Goal: Task Accomplishment & Management: Use online tool/utility

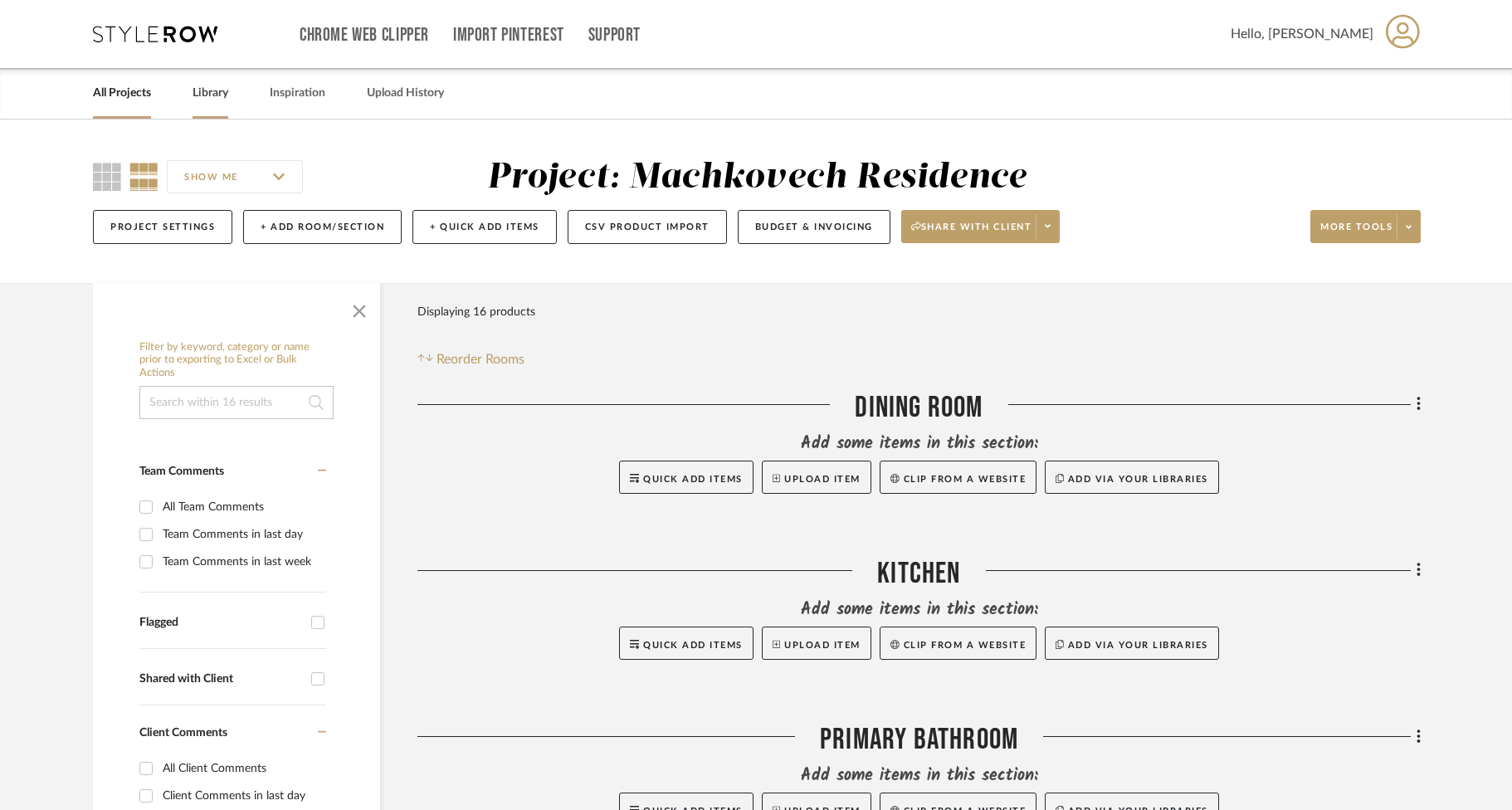
click at [200, 95] on link "Library" at bounding box center [210, 93] width 36 height 23
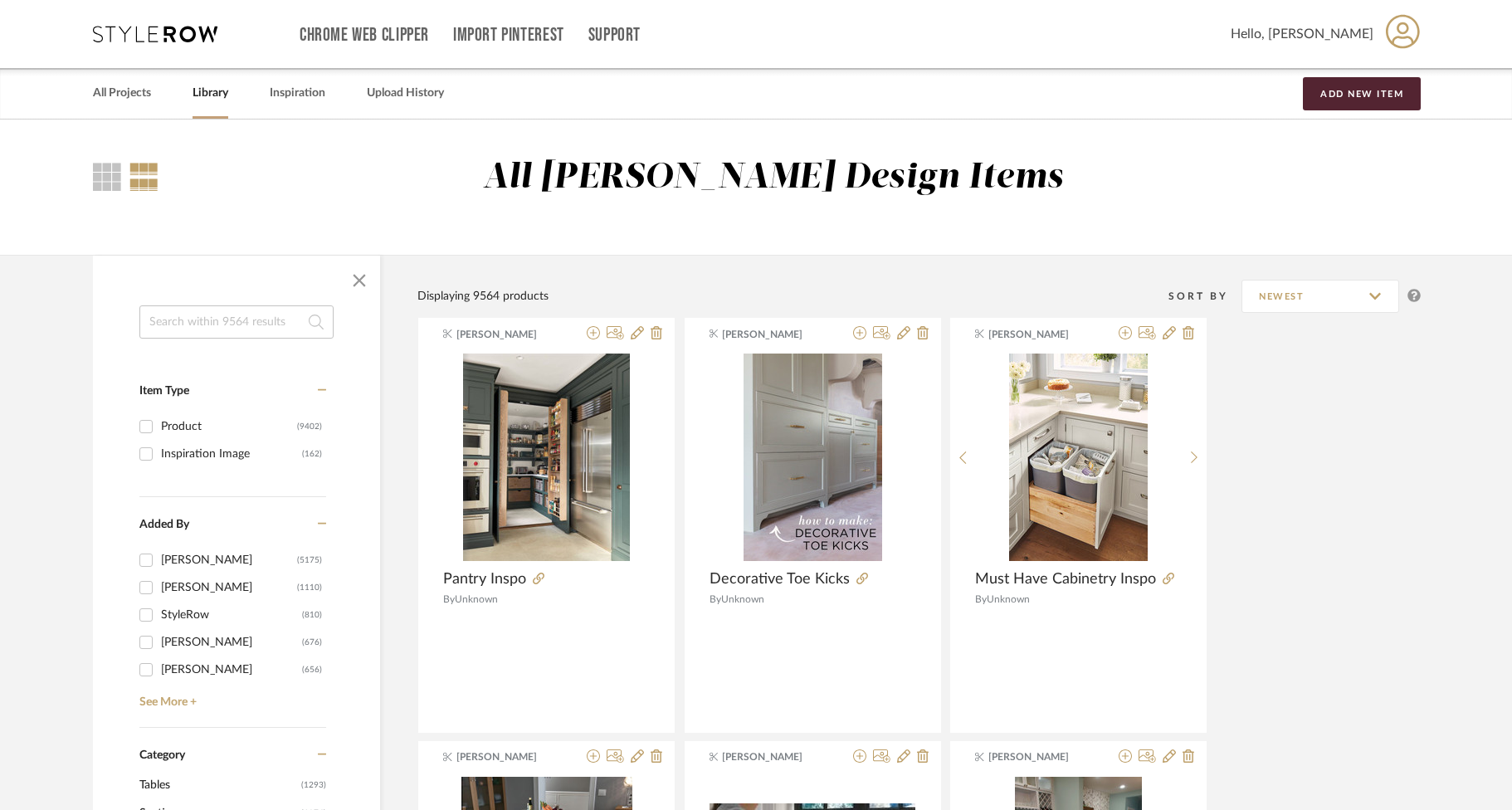
click at [253, 319] on input at bounding box center [237, 322] width 194 height 33
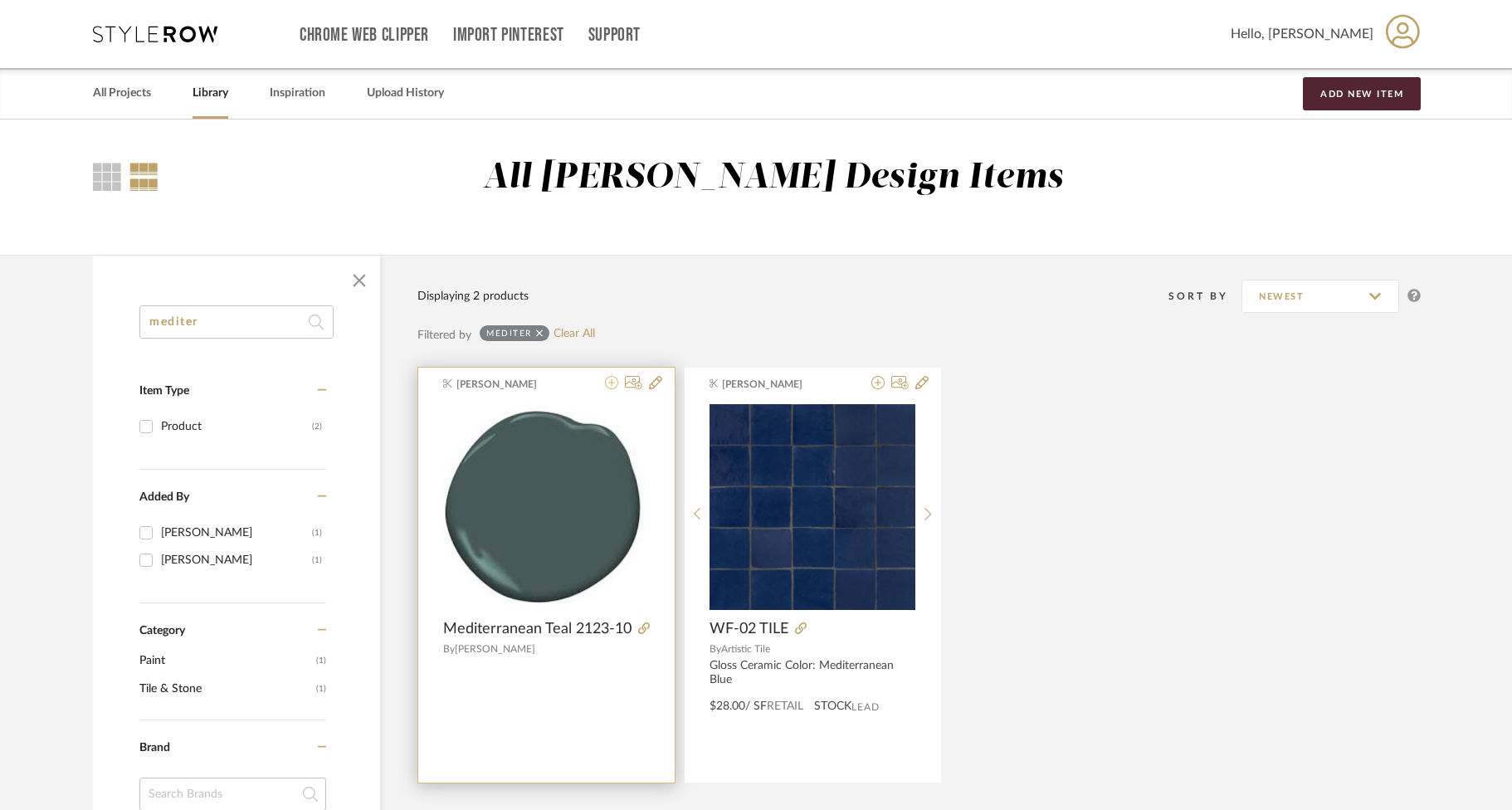
type input "mediter"
click at [610, 383] on icon at bounding box center [612, 383] width 13 height 13
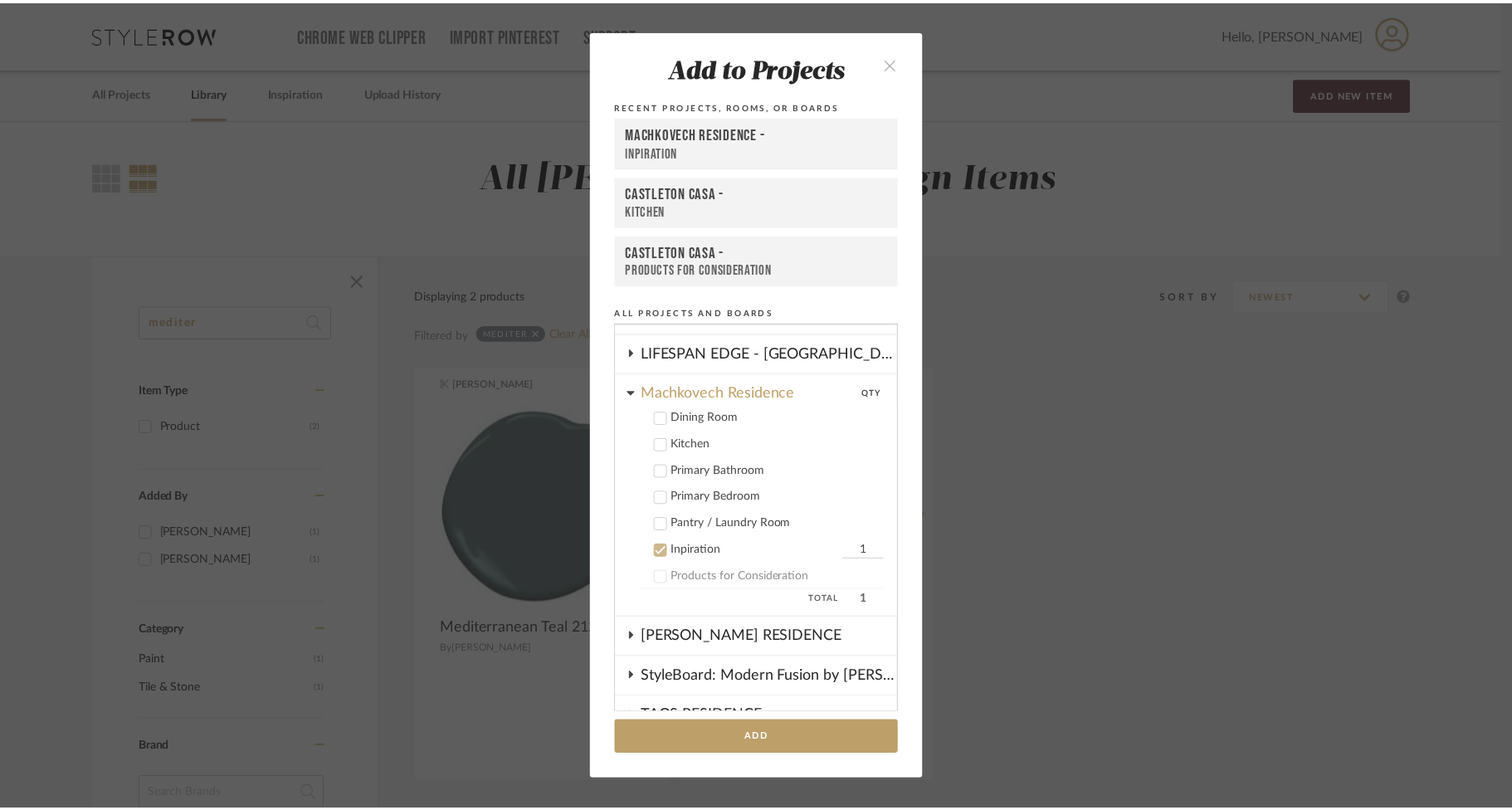
scroll to position [549, 0]
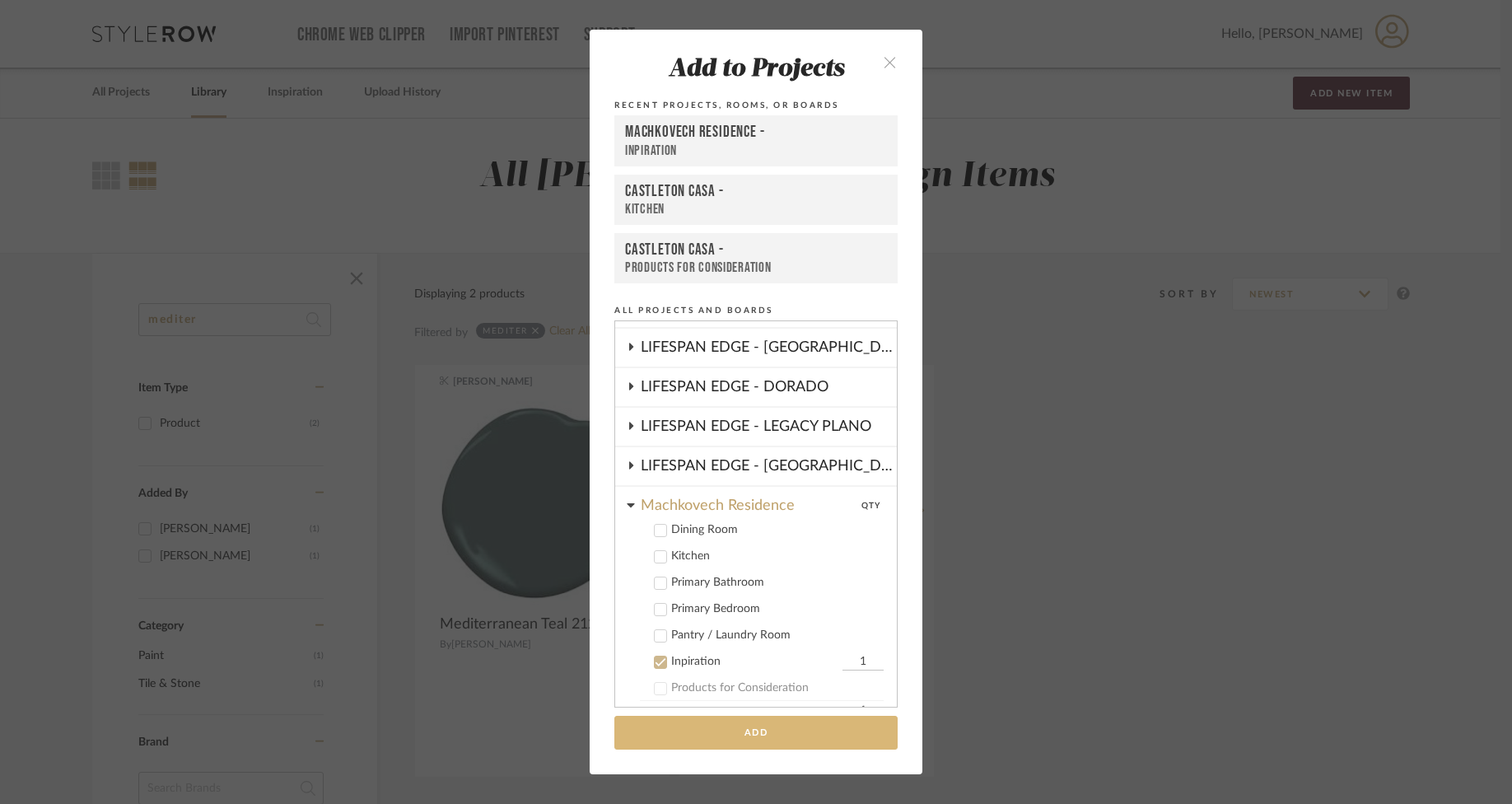
click at [747, 736] on button "Add" at bounding box center [756, 733] width 284 height 34
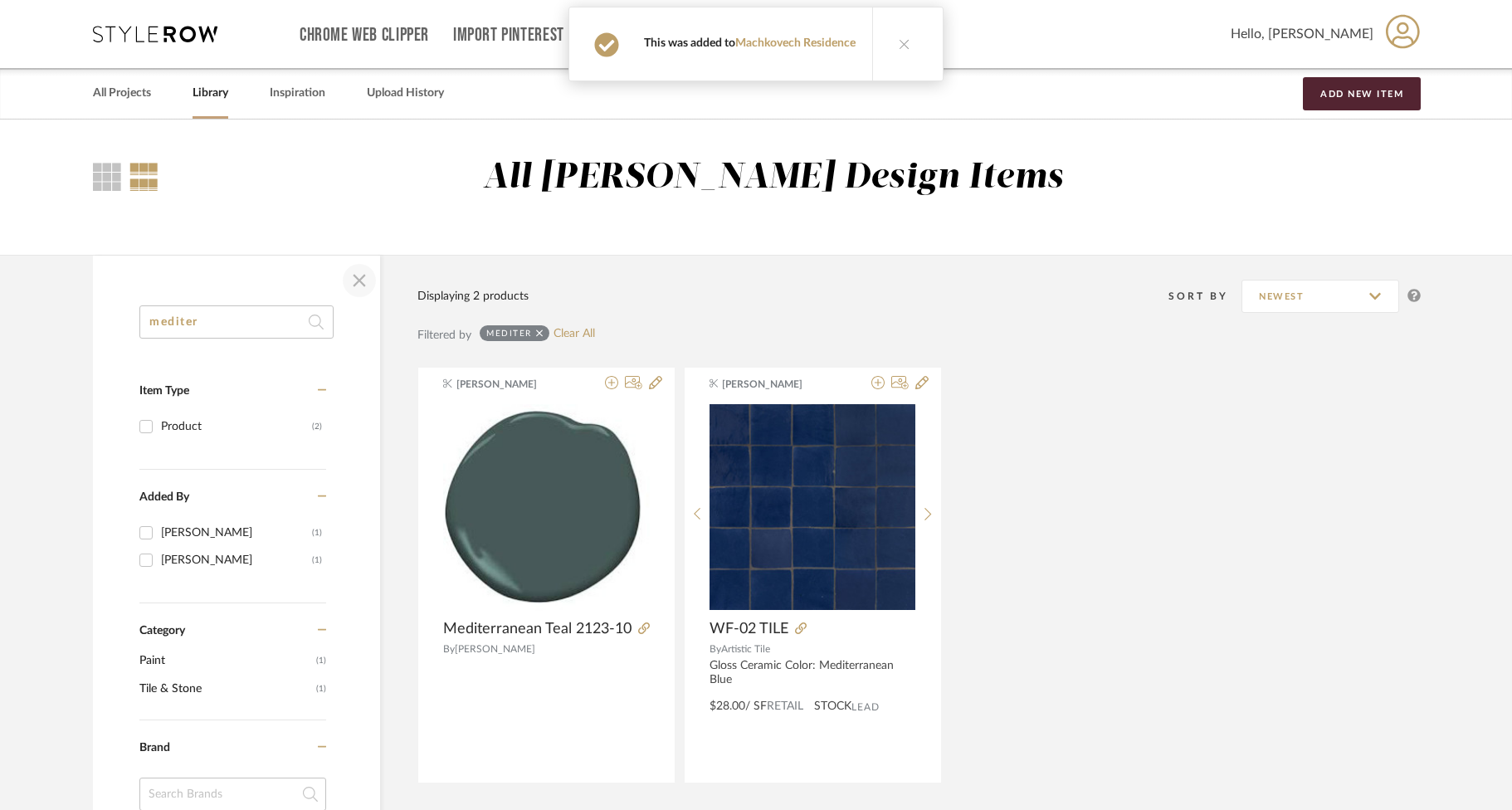
click at [361, 277] on span "button" at bounding box center [359, 280] width 40 height 40
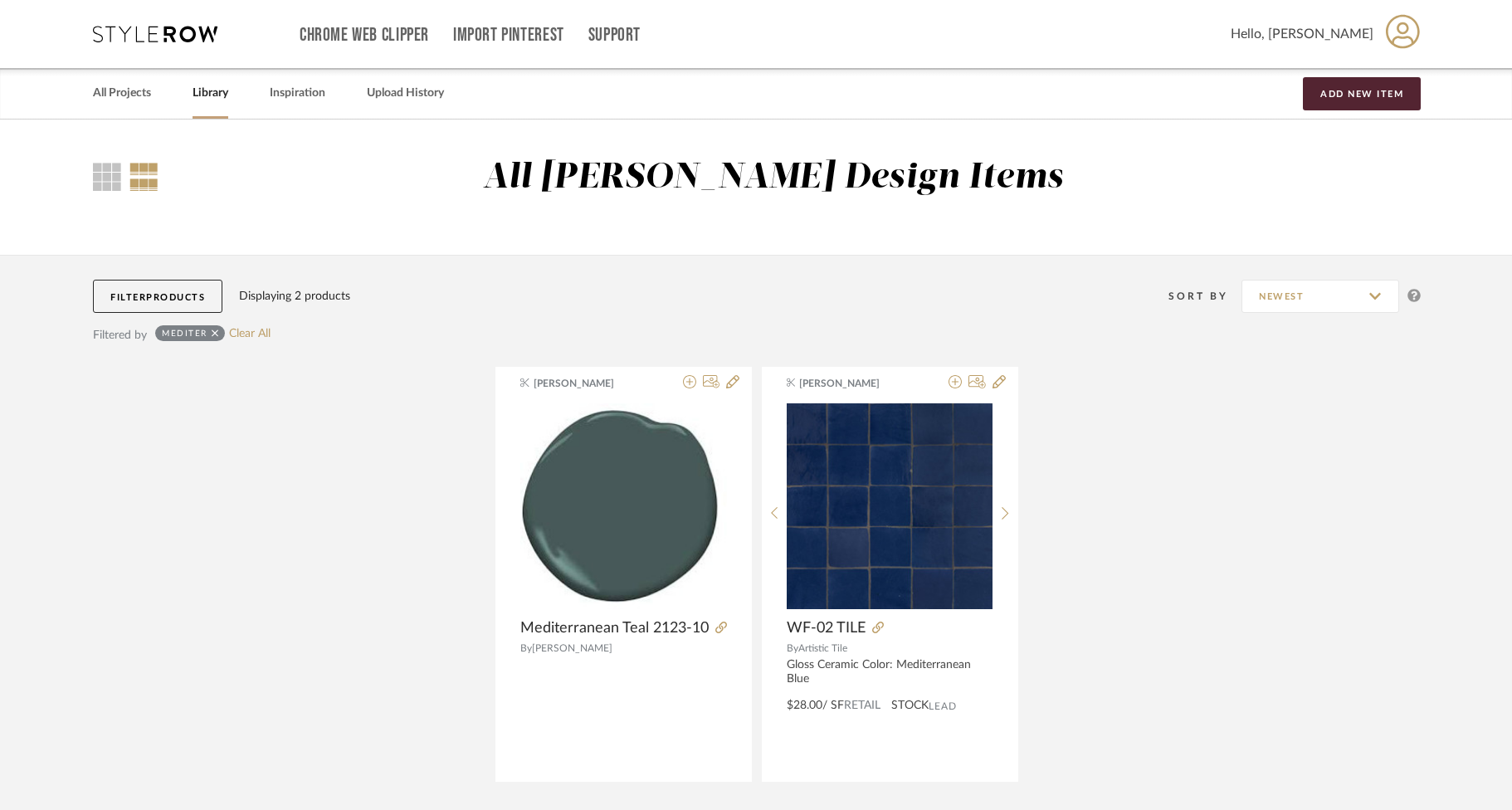
click at [215, 331] on icon at bounding box center [215, 334] width 8 height 11
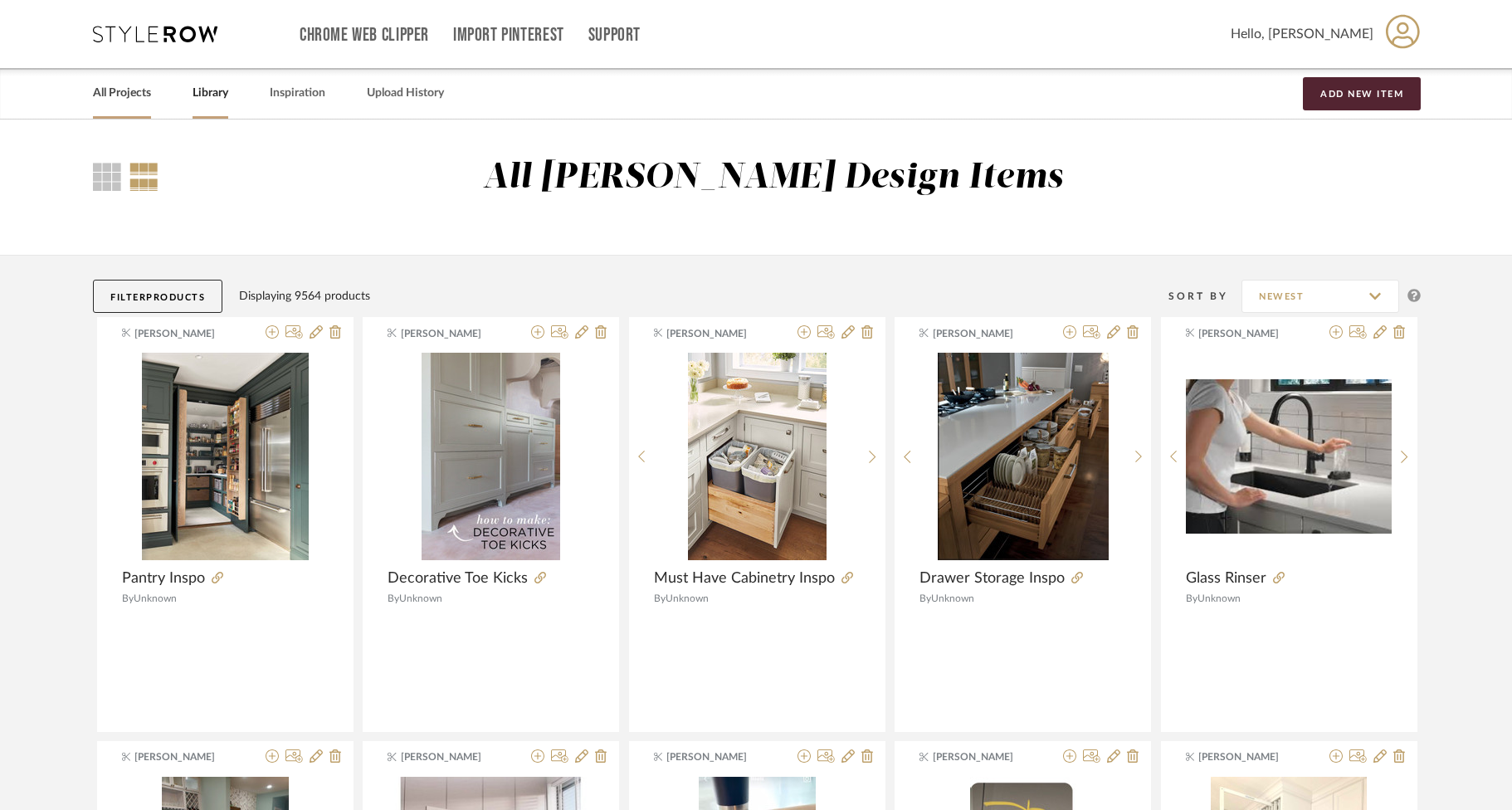
click at [142, 98] on link "All Projects" at bounding box center [123, 93] width 58 height 23
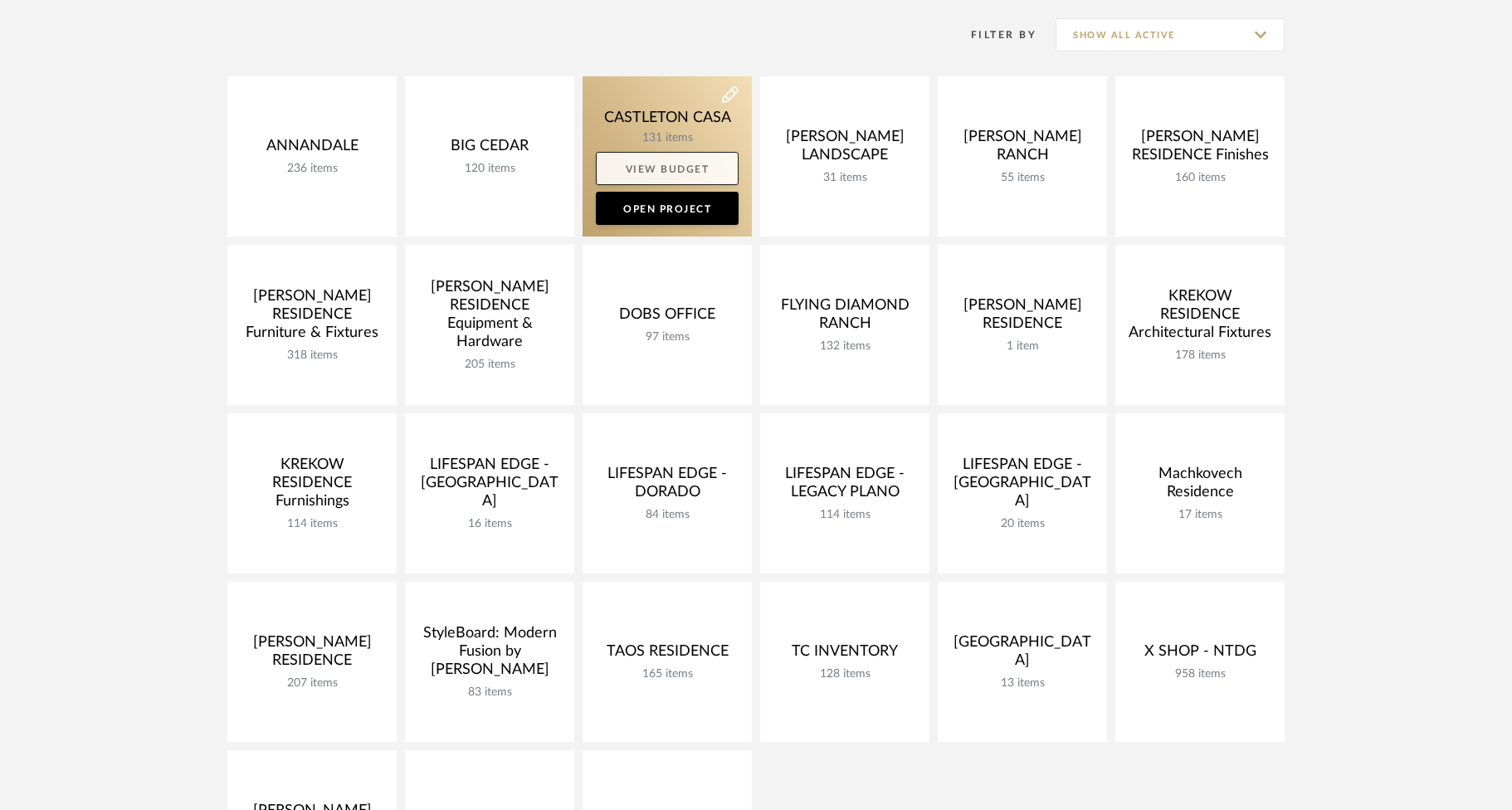
scroll to position [240, 0]
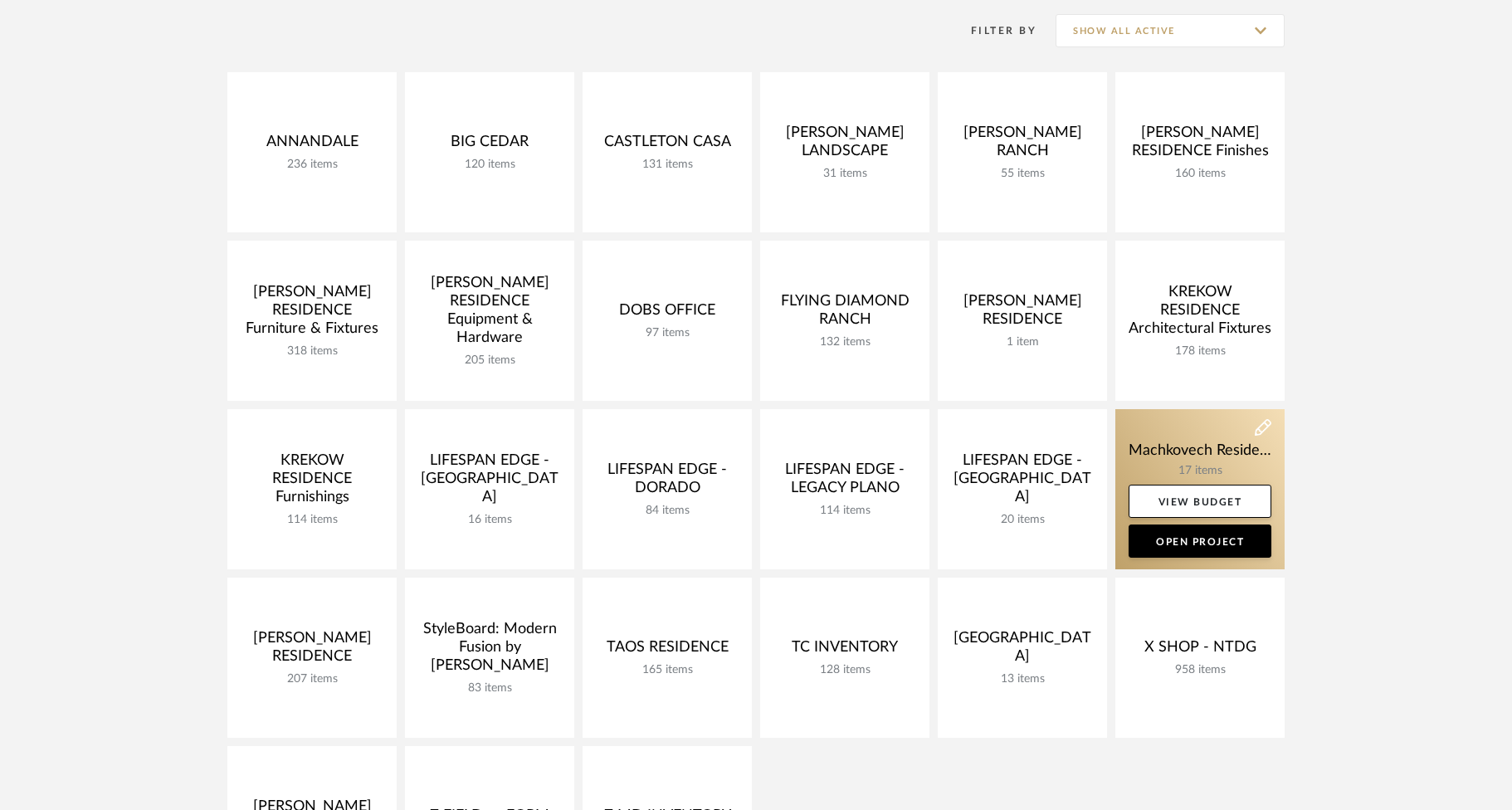
click at [1171, 431] on link at bounding box center [1200, 489] width 170 height 160
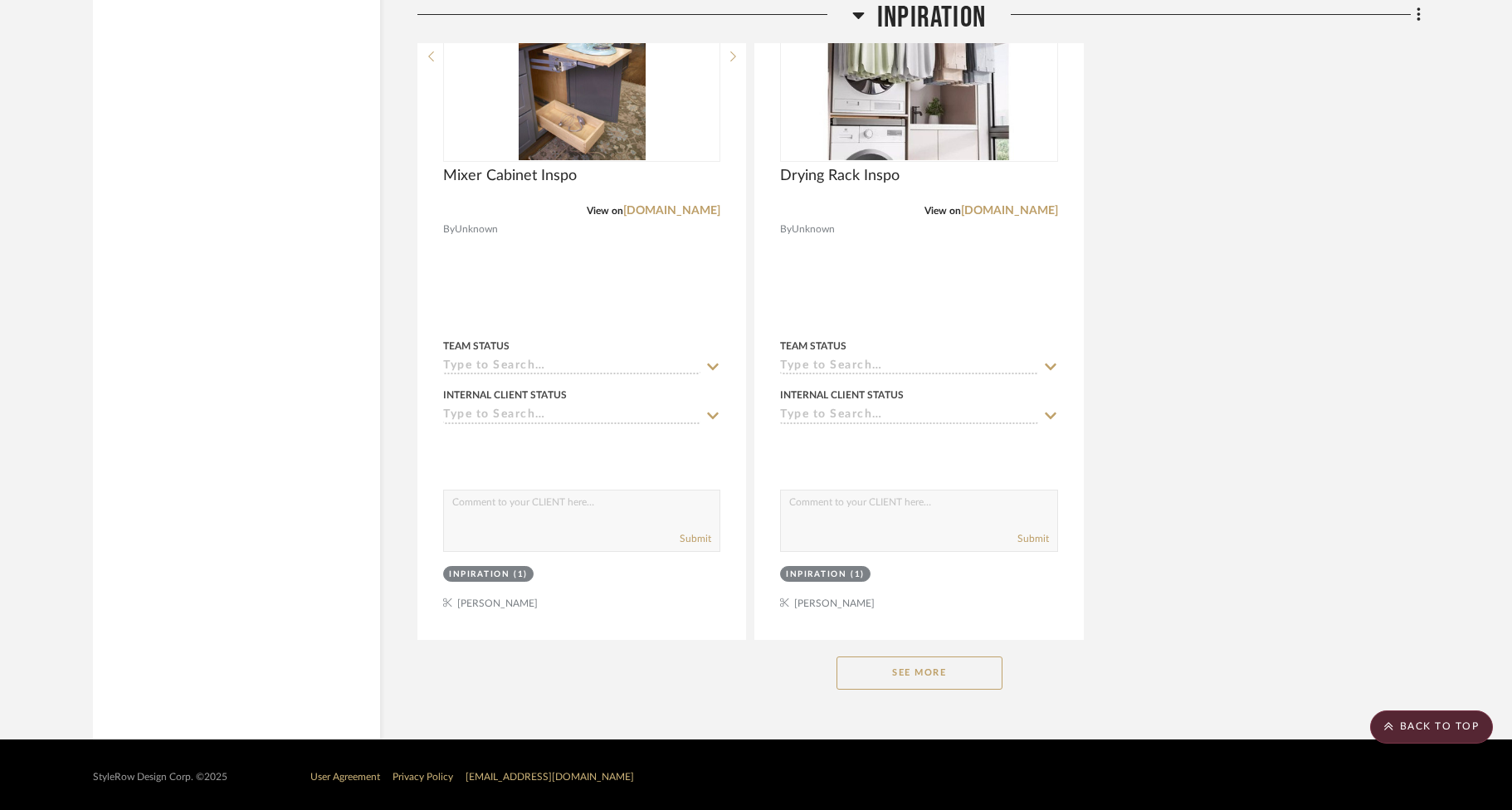
scroll to position [2768, 0]
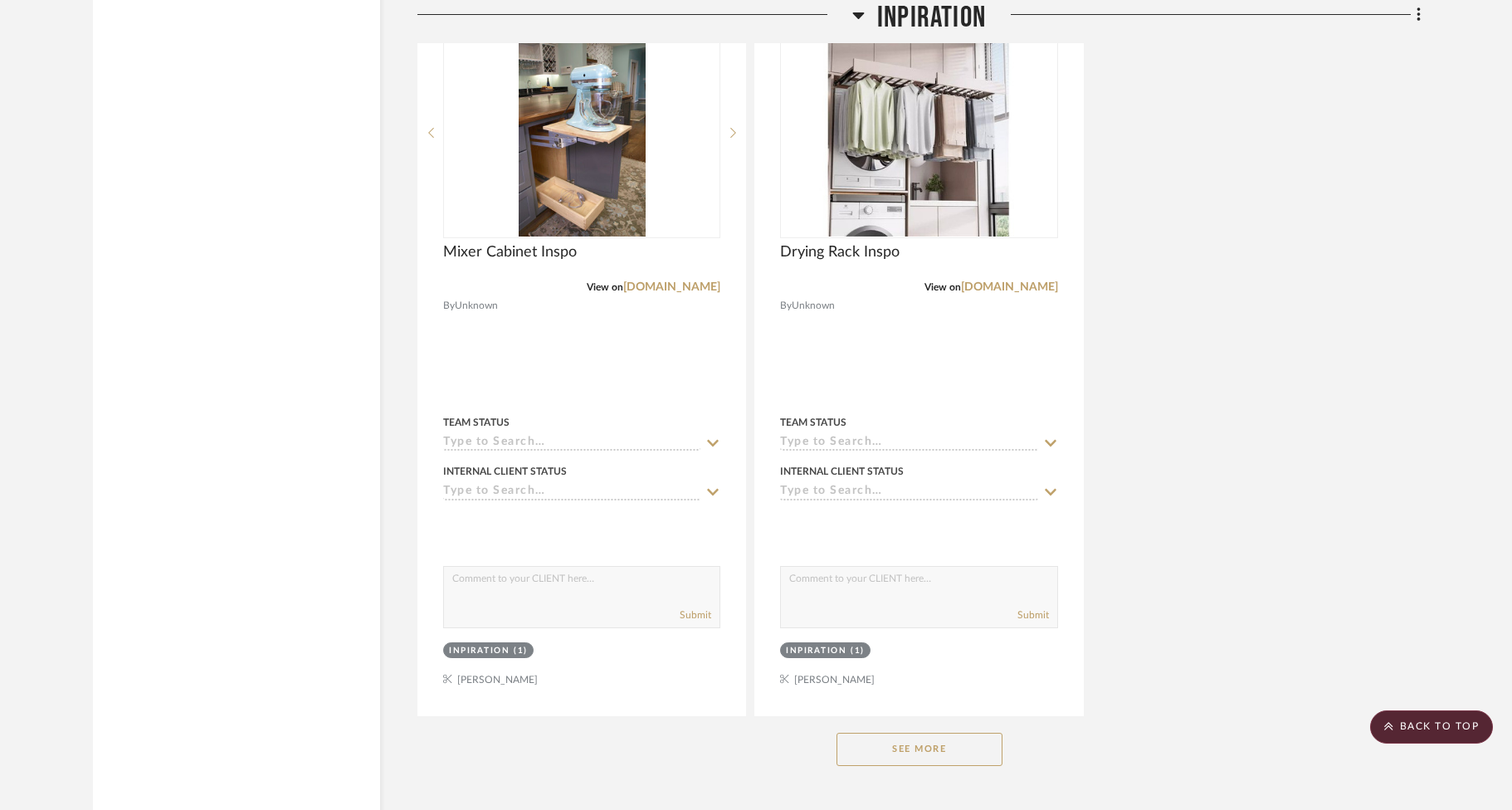
click at [869, 740] on button "See More" at bounding box center [919, 749] width 166 height 33
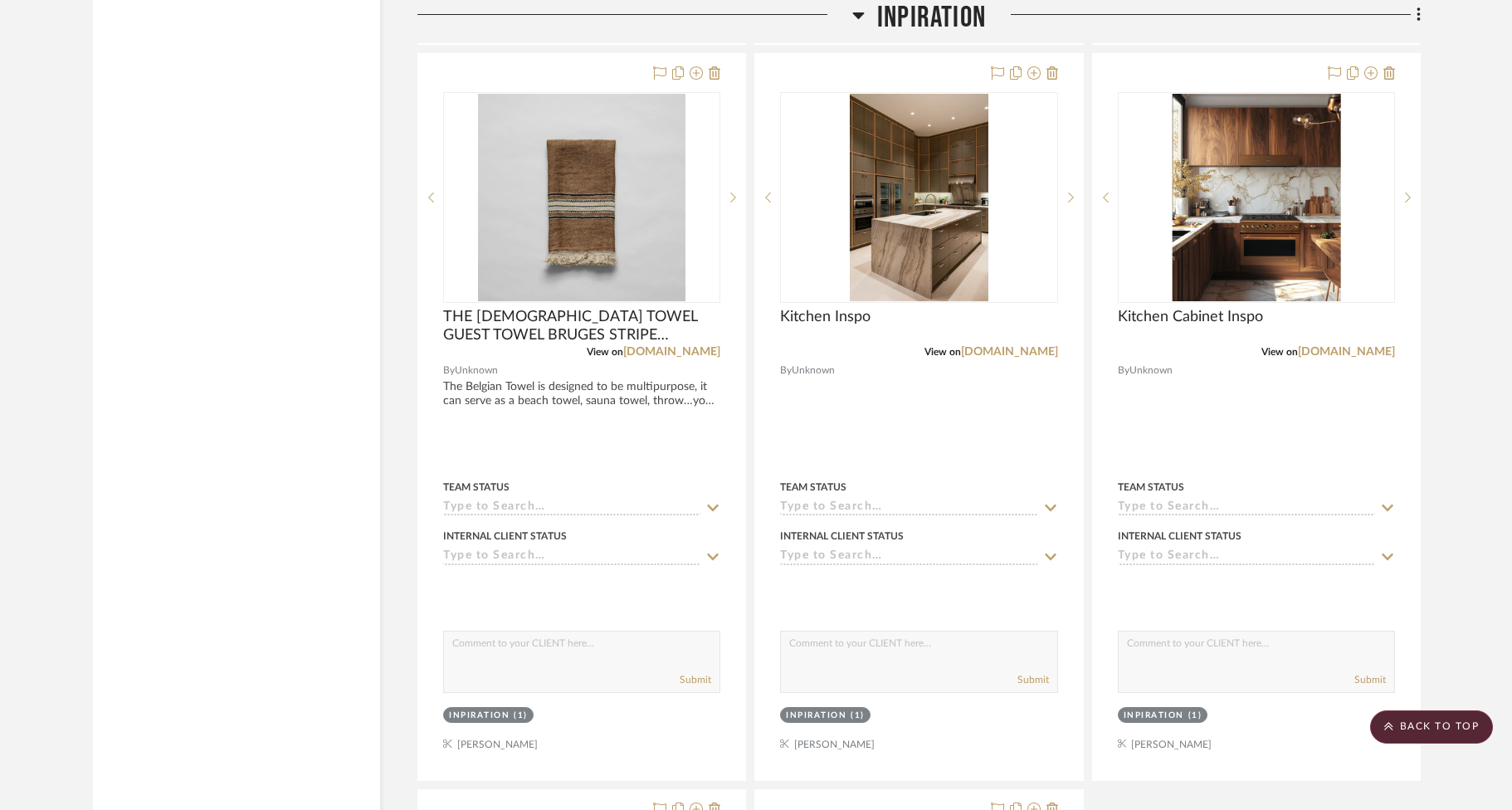
scroll to position [4144, 0]
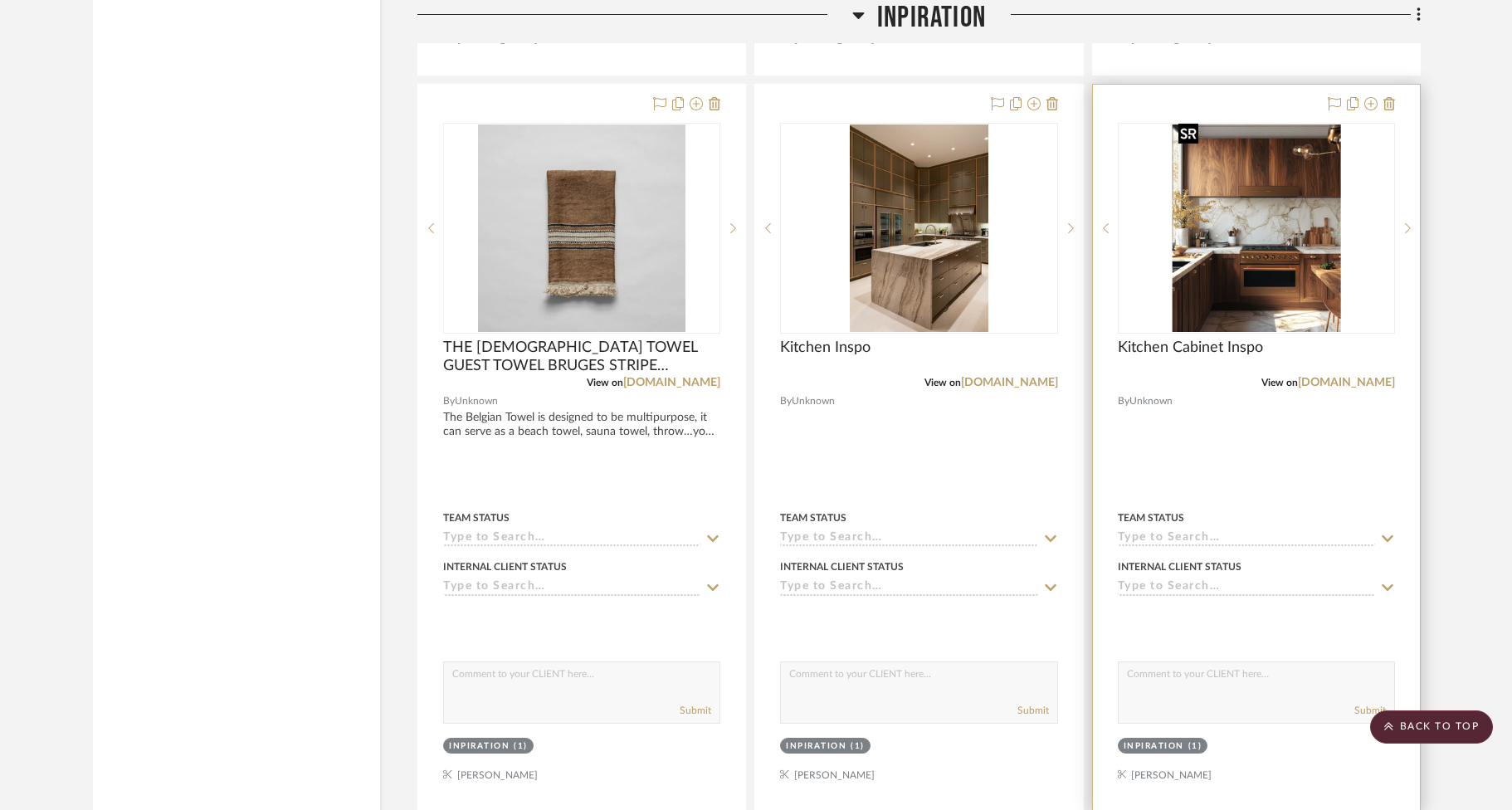
click at [1271, 280] on img "0" at bounding box center [1256, 228] width 169 height 207
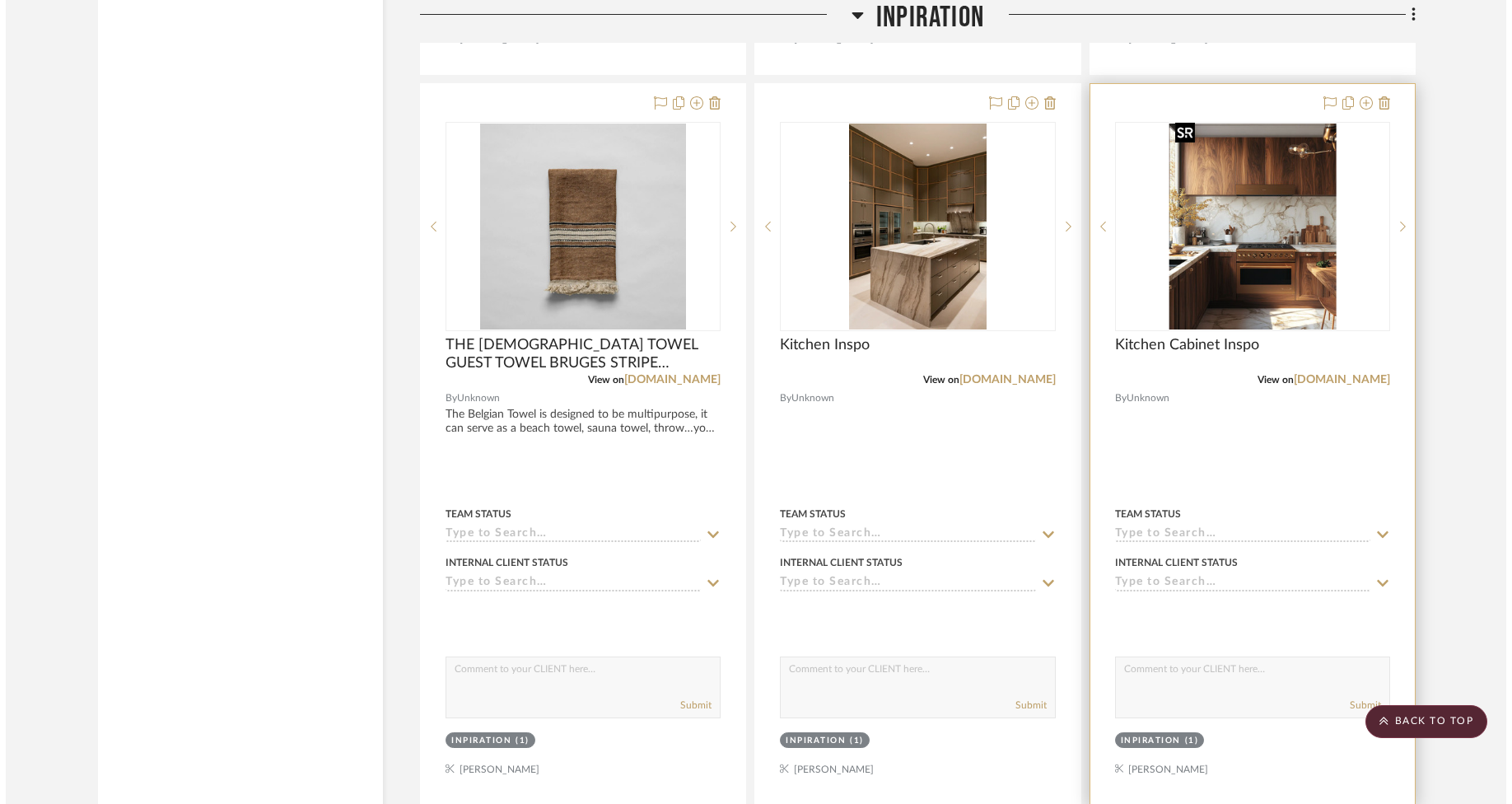
scroll to position [0, 0]
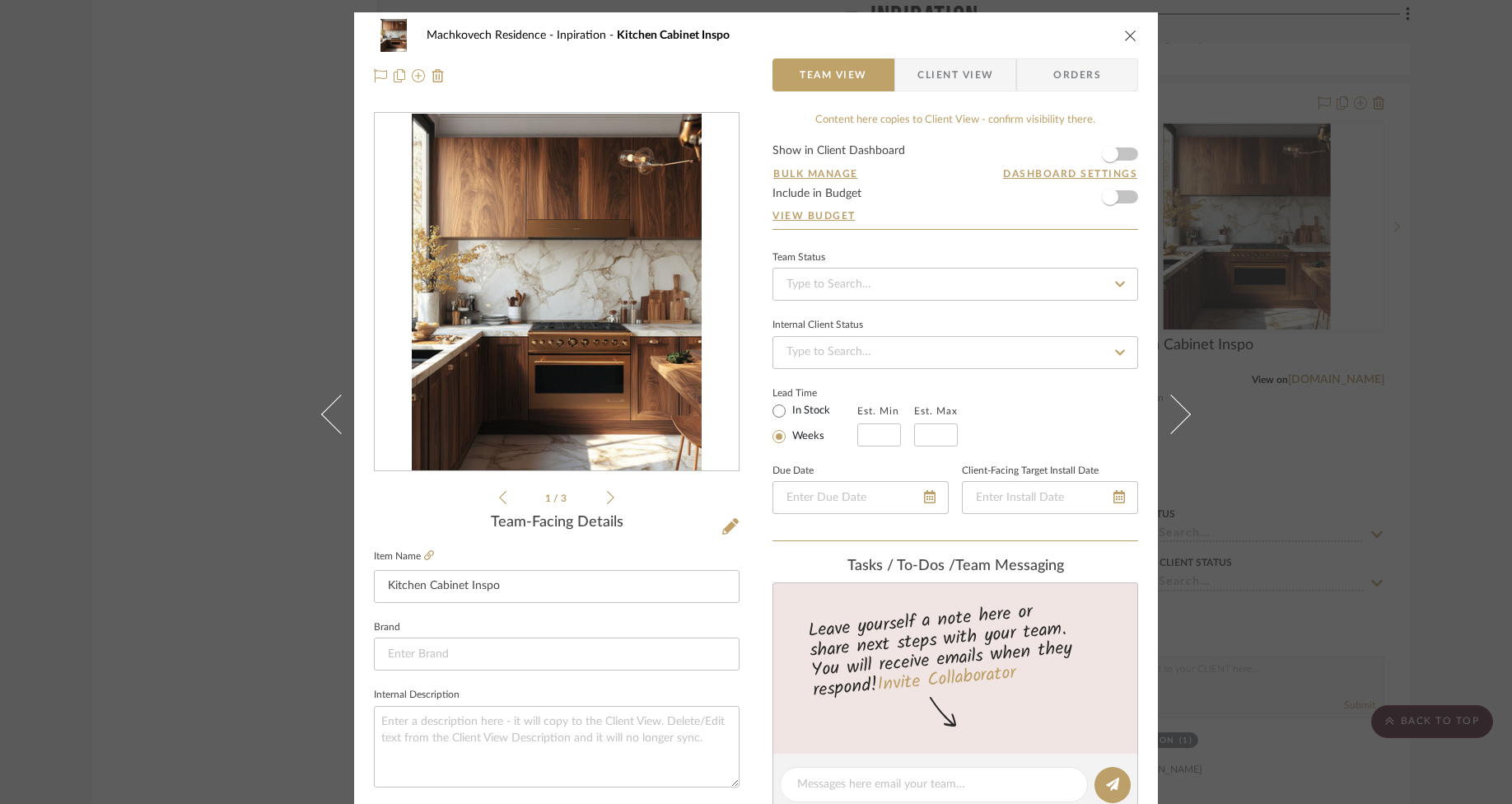
click at [624, 355] on img "0" at bounding box center [557, 292] width 290 height 358
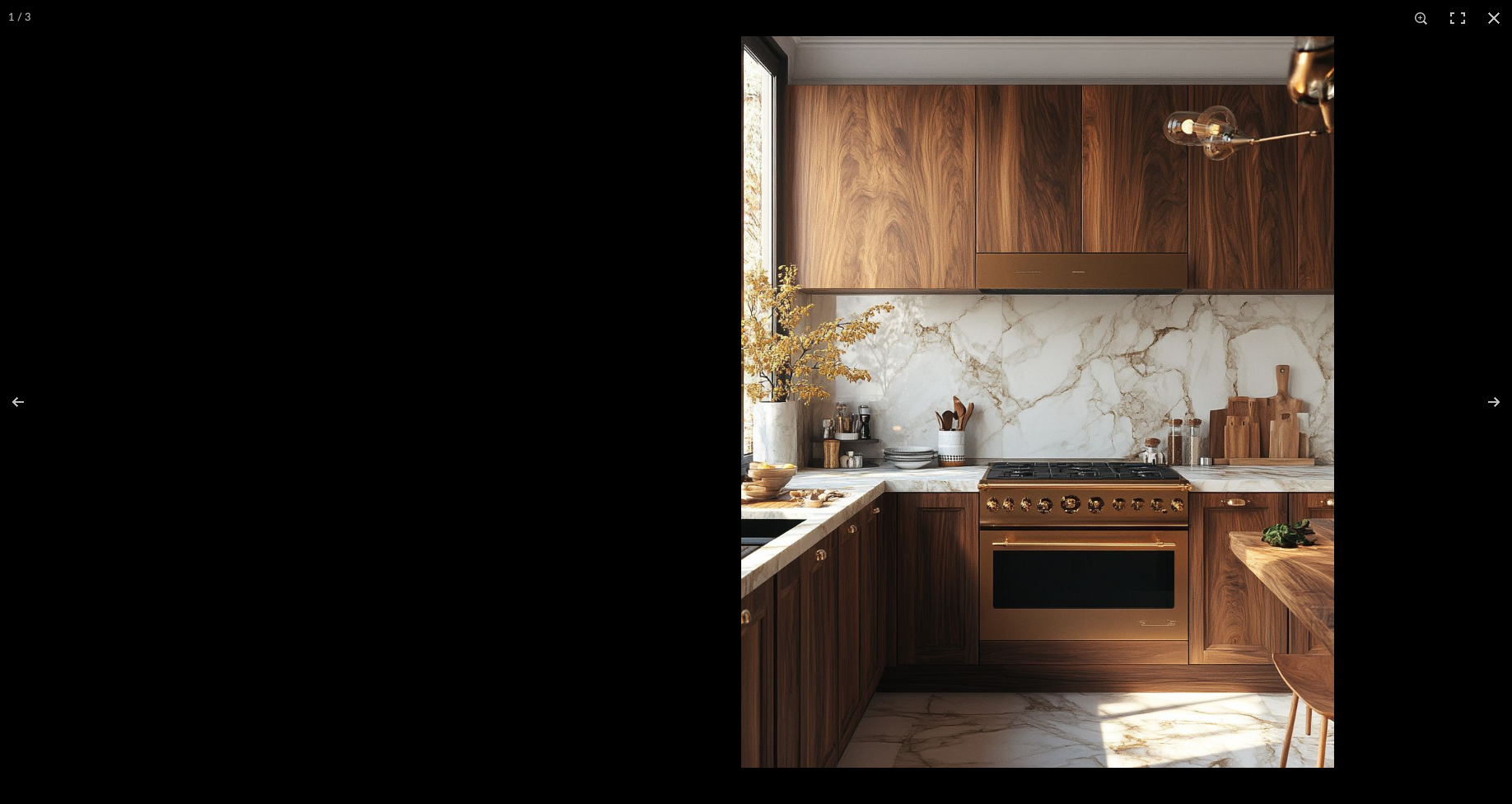
click at [1171, 450] on img at bounding box center [1038, 402] width 593 height 732
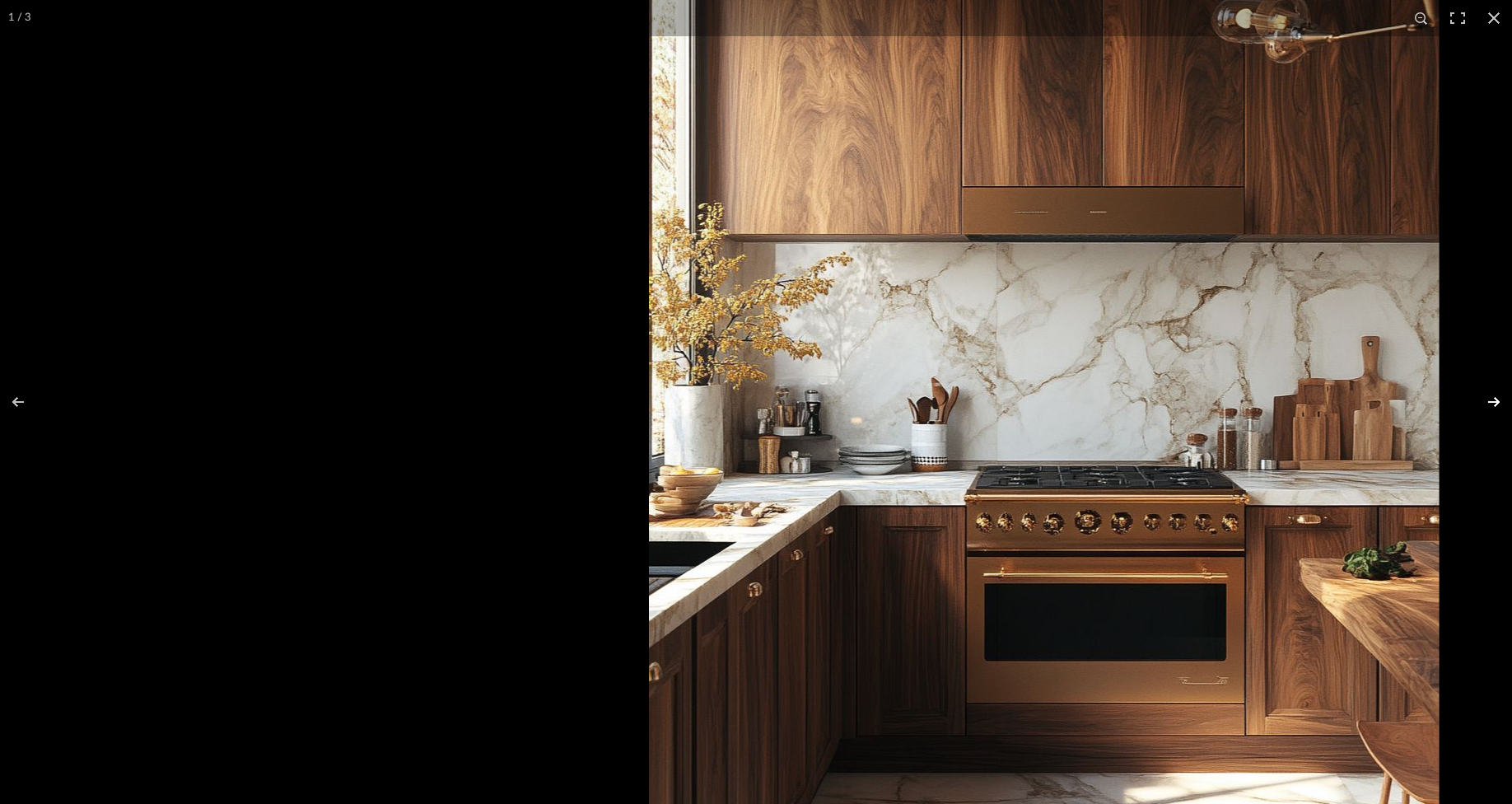
click at [1492, 423] on button at bounding box center [1483, 402] width 58 height 82
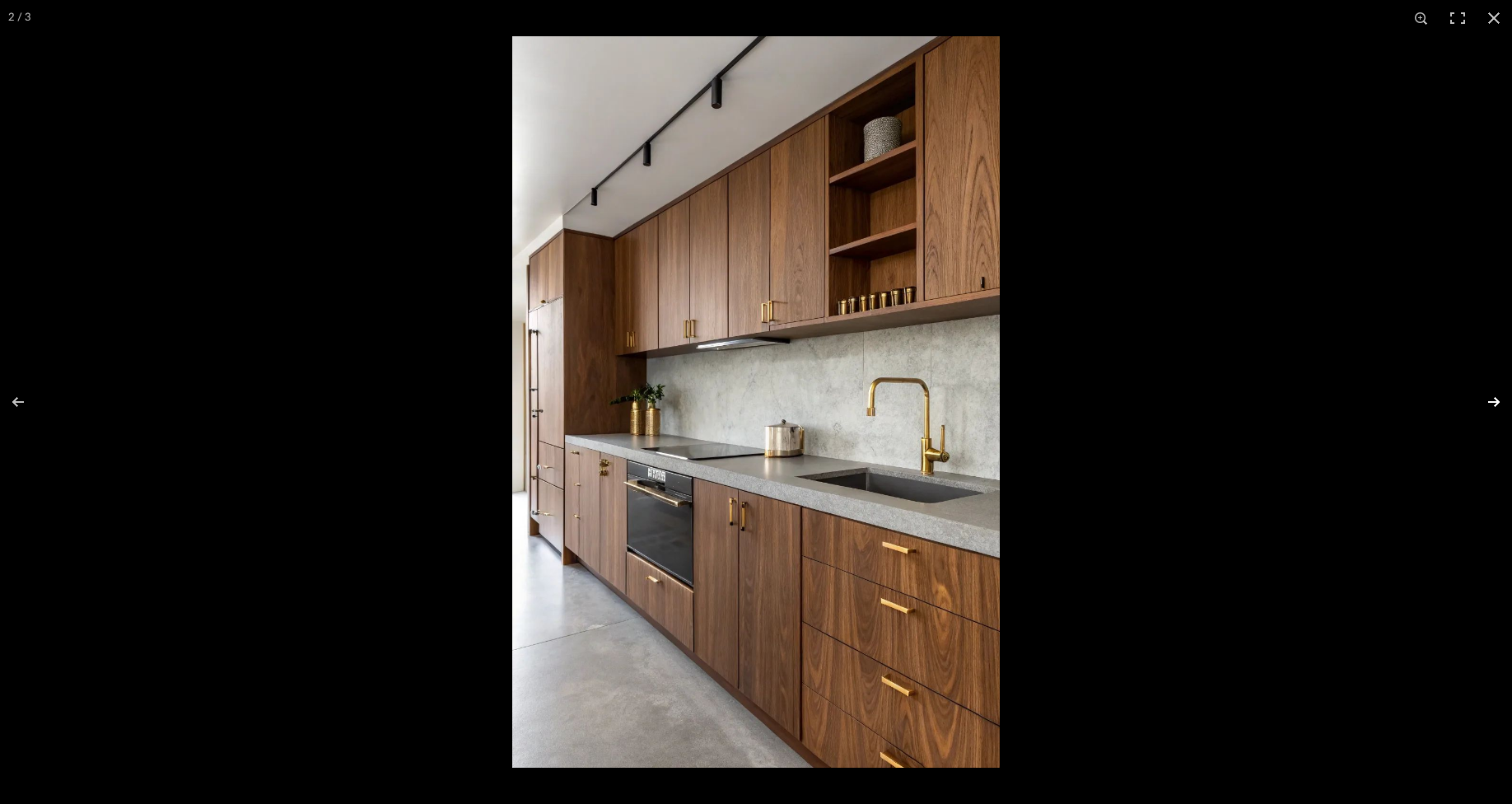
click at [1493, 399] on button at bounding box center [1483, 402] width 58 height 82
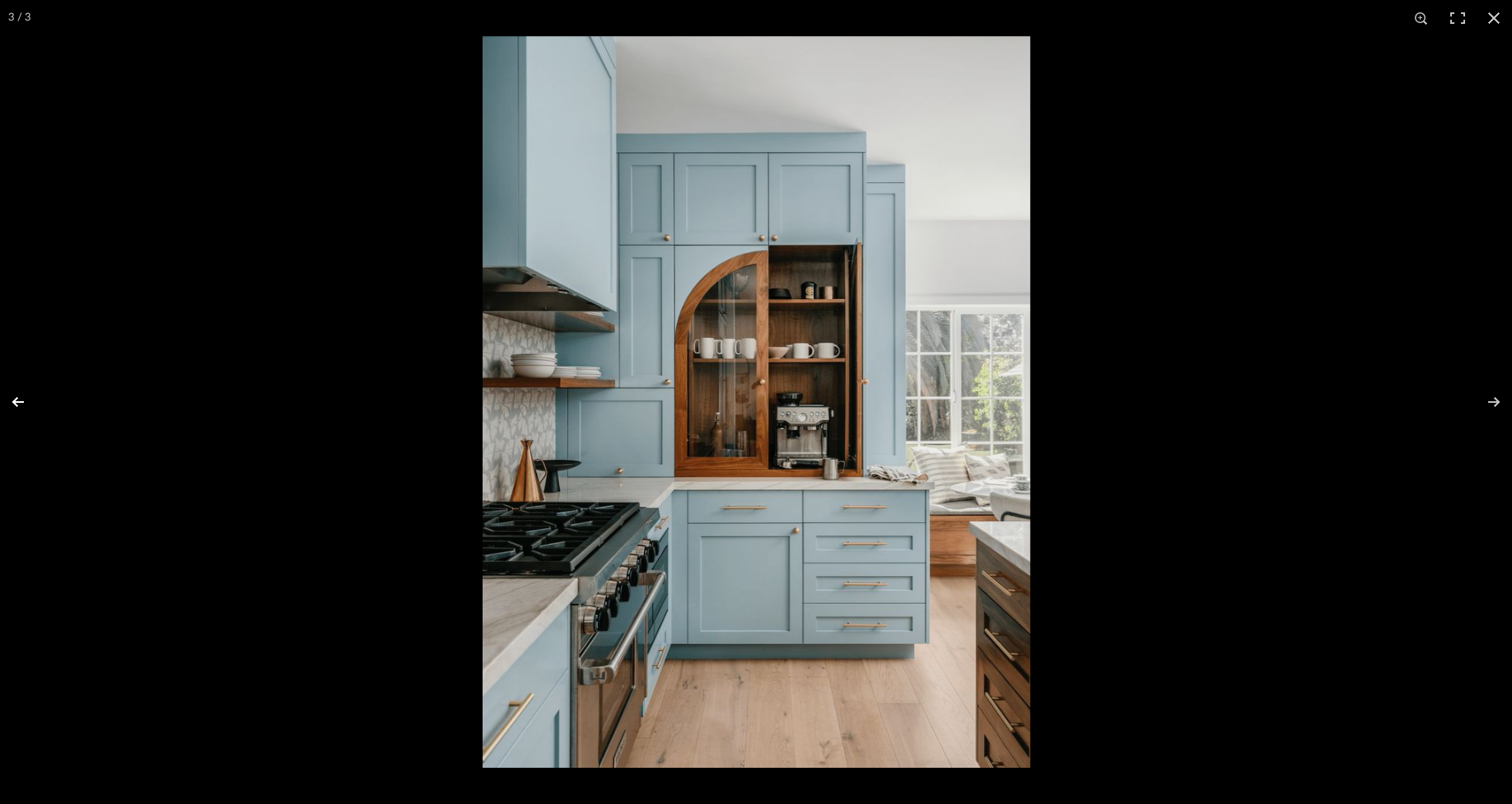
click at [17, 401] on button at bounding box center [29, 402] width 58 height 82
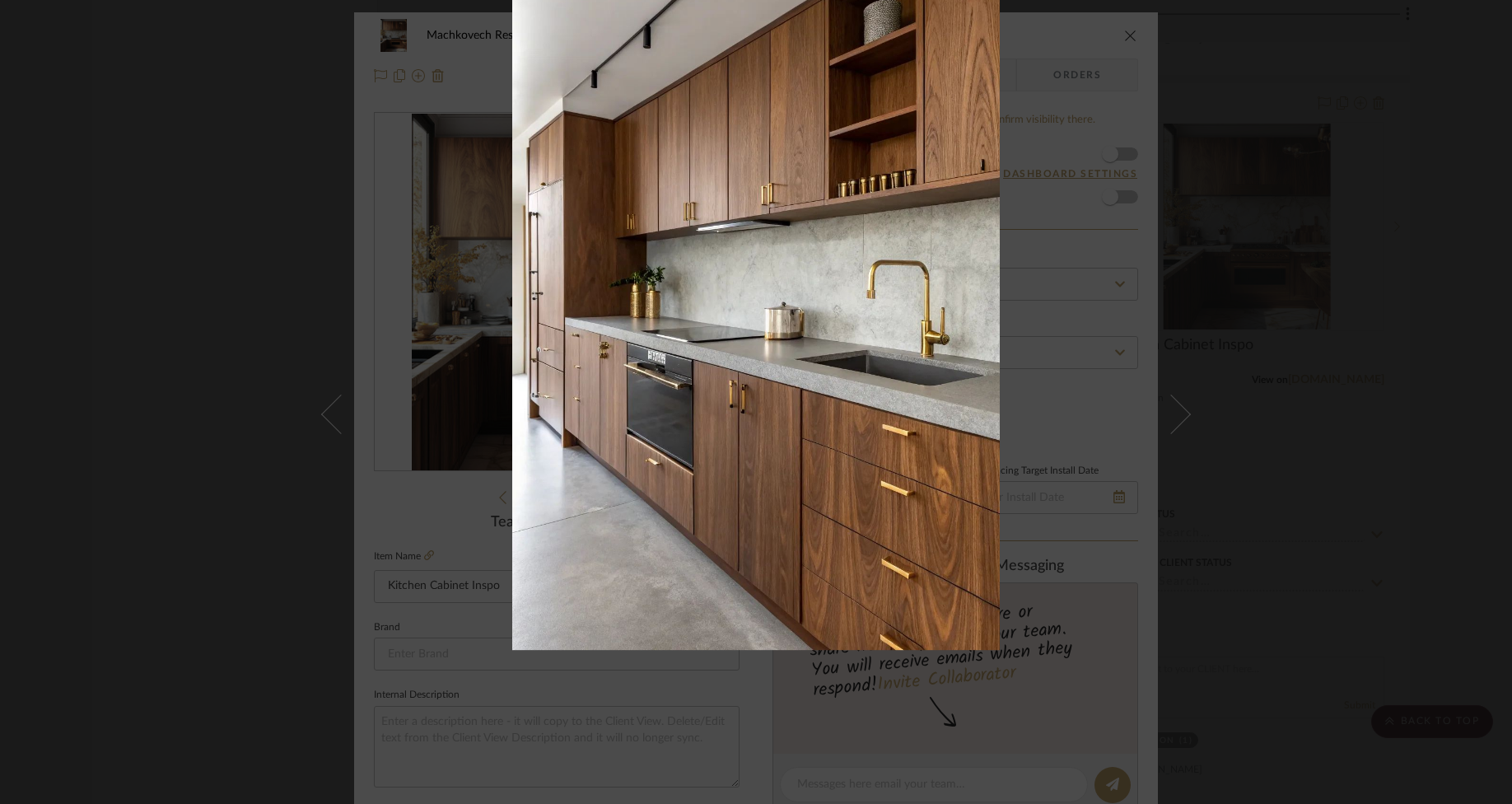
click at [1175, 446] on div at bounding box center [1268, 320] width 1512 height 804
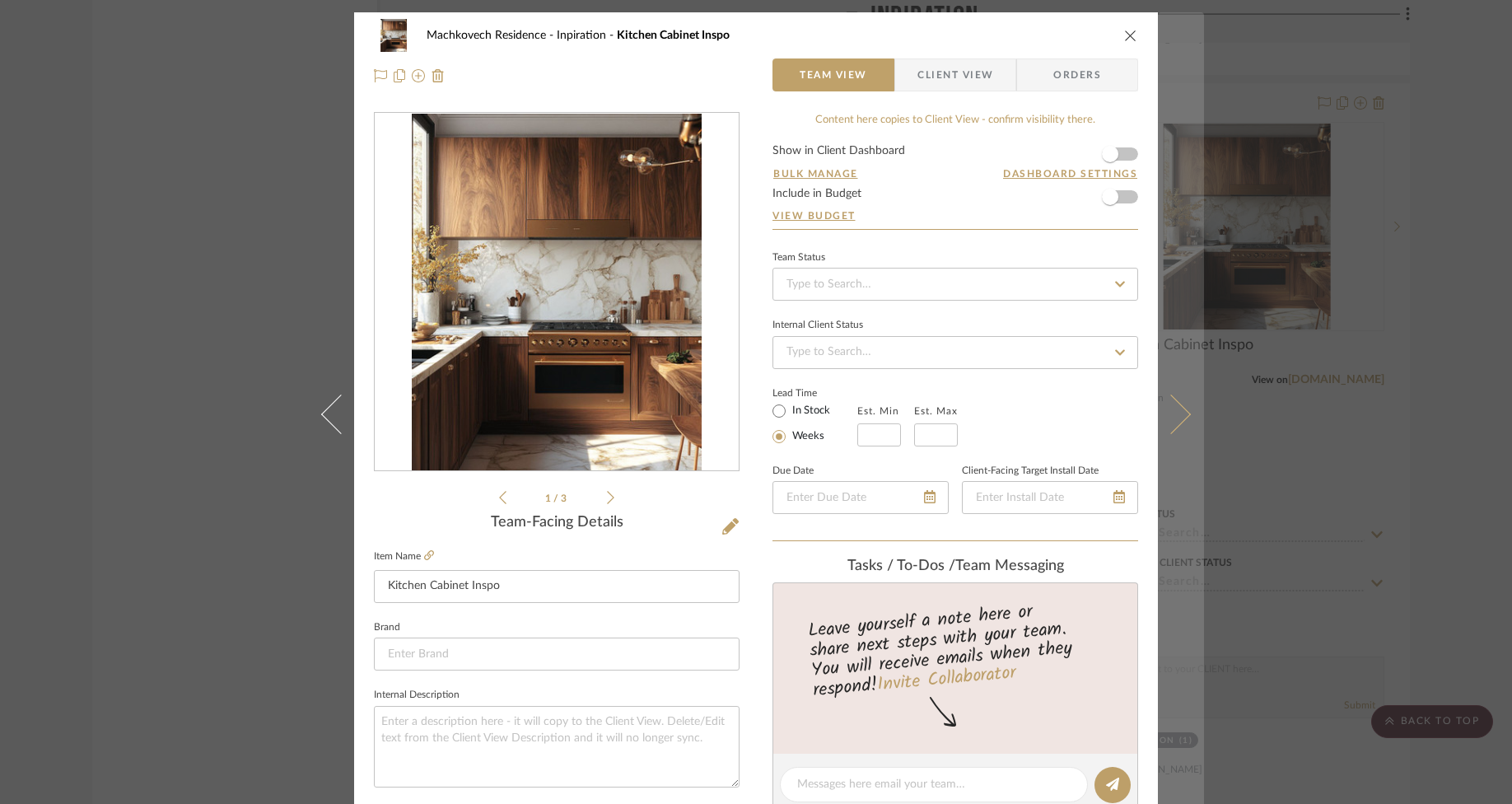
click at [1185, 427] on button at bounding box center [1180, 414] width 46 height 804
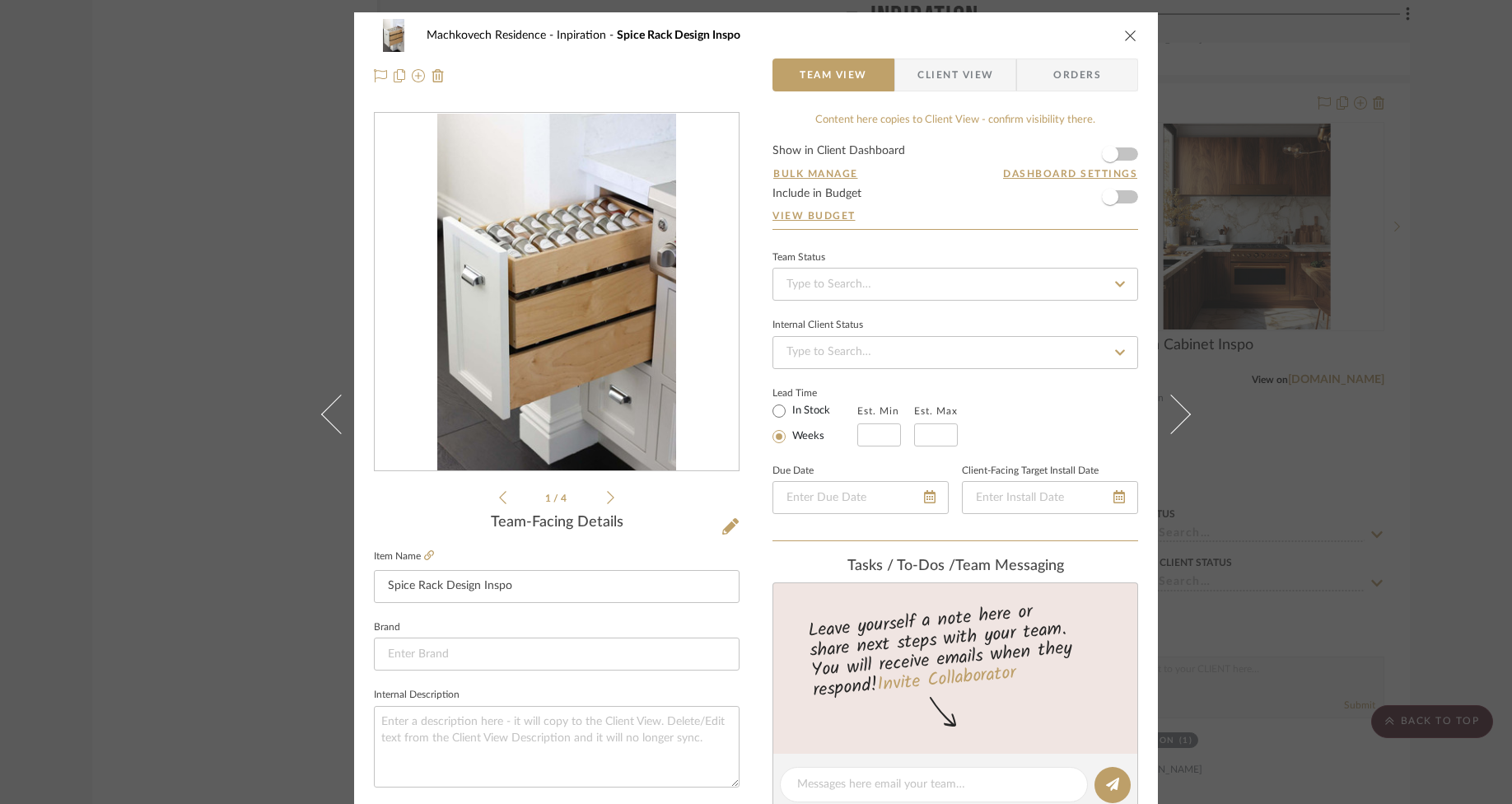
click at [1124, 33] on icon "close" at bounding box center [1130, 36] width 13 height 13
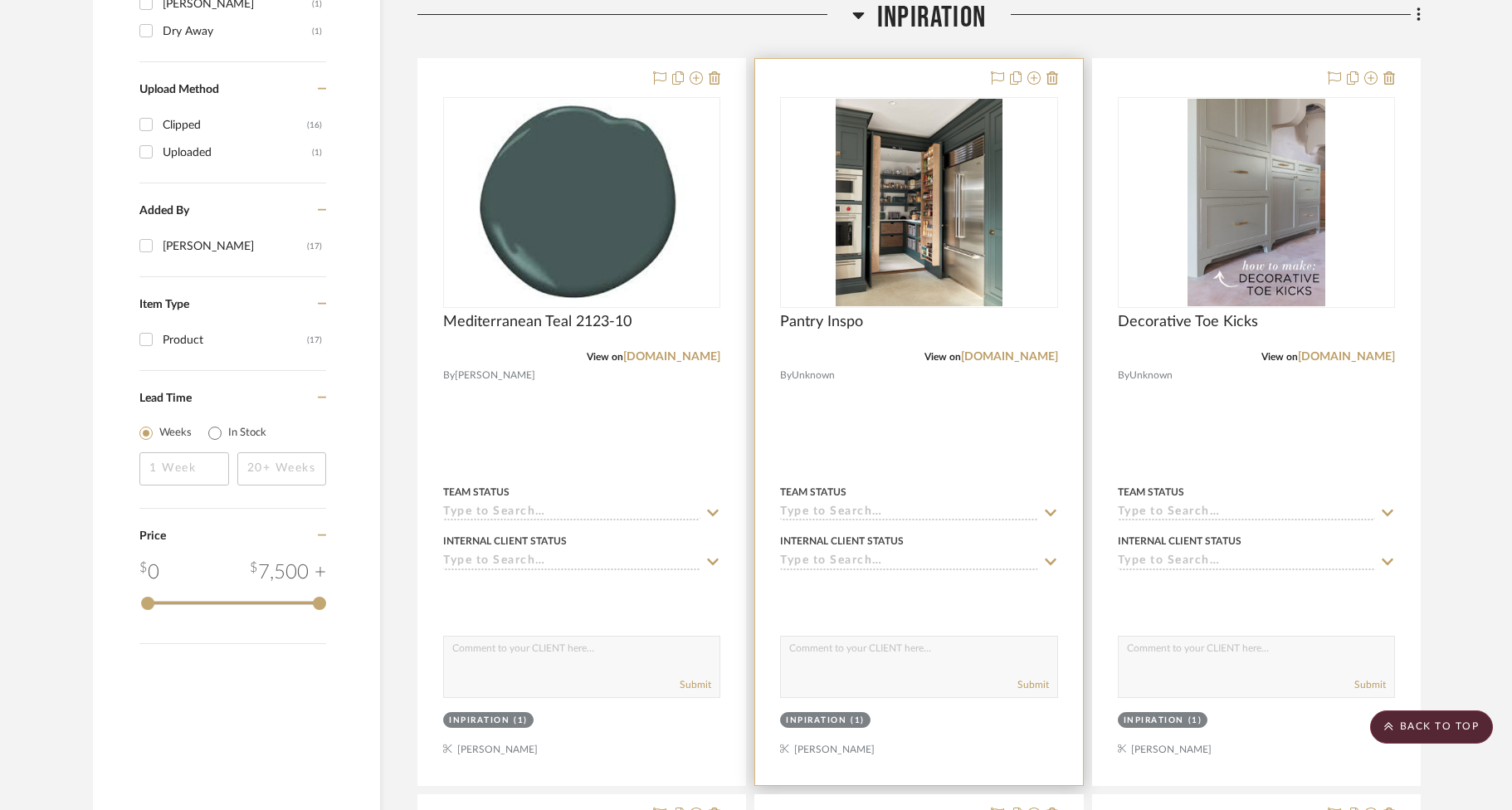
scroll to position [1222, 0]
